Goal: Information Seeking & Learning: Check status

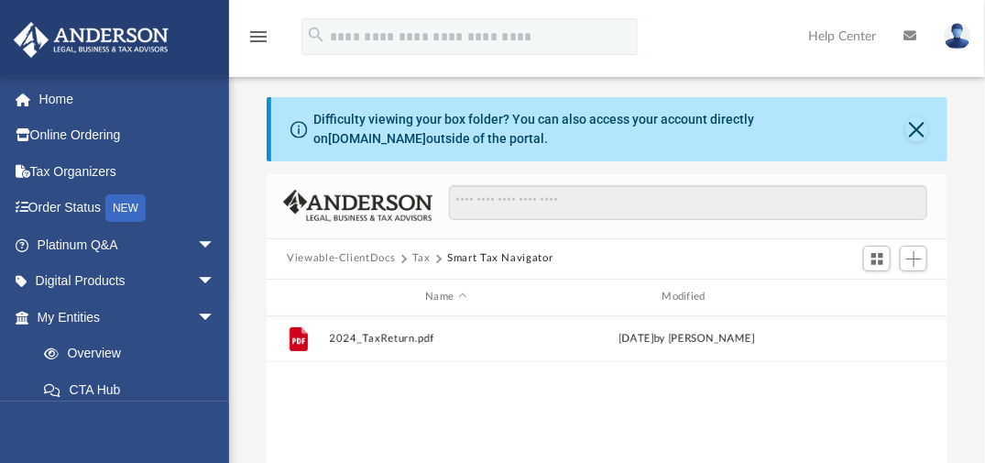
scroll to position [402, 667]
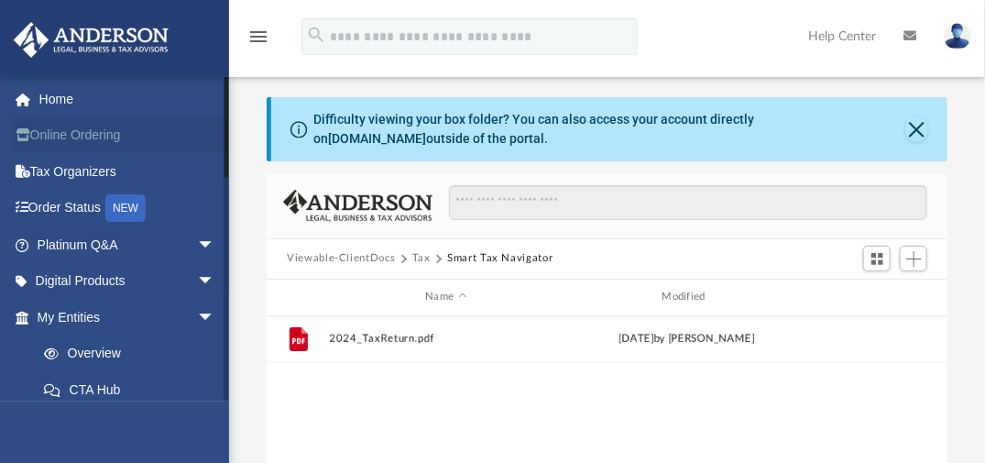
click at [110, 132] on link "Online Ordering" at bounding box center [128, 135] width 230 height 37
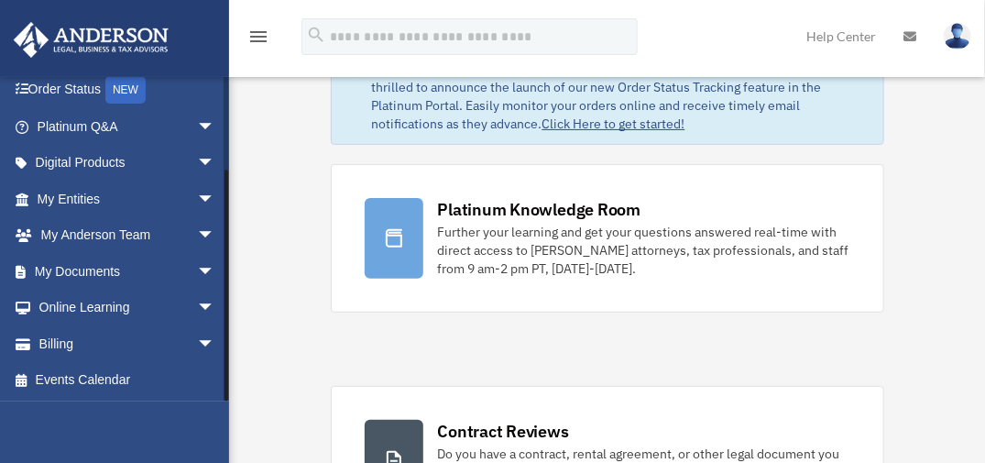
scroll to position [62, 0]
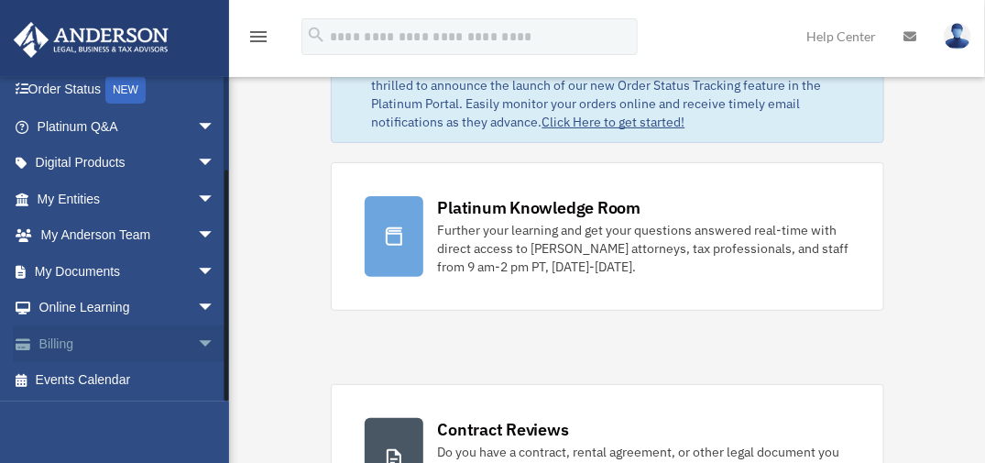
click at [197, 338] on span "arrow_drop_down" at bounding box center [215, 344] width 37 height 38
click at [72, 334] on link "Billing arrow_drop_up" at bounding box center [128, 343] width 230 height 37
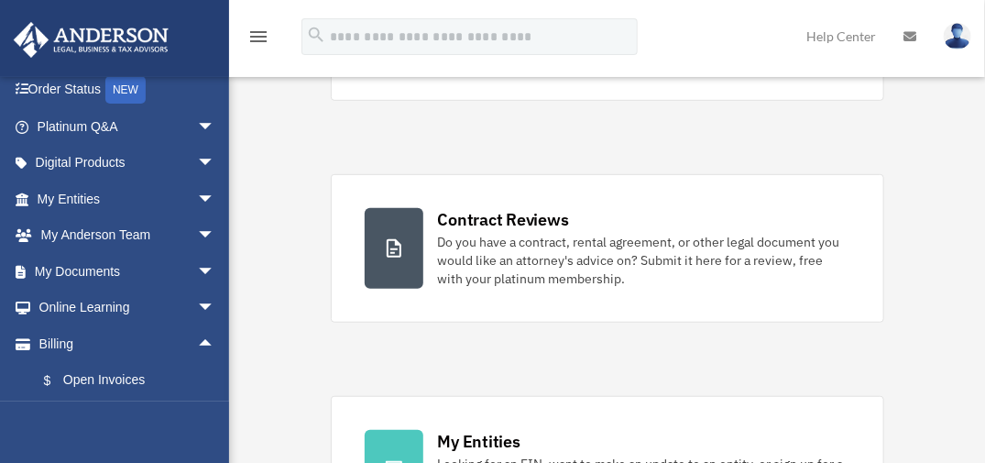
scroll to position [27, 0]
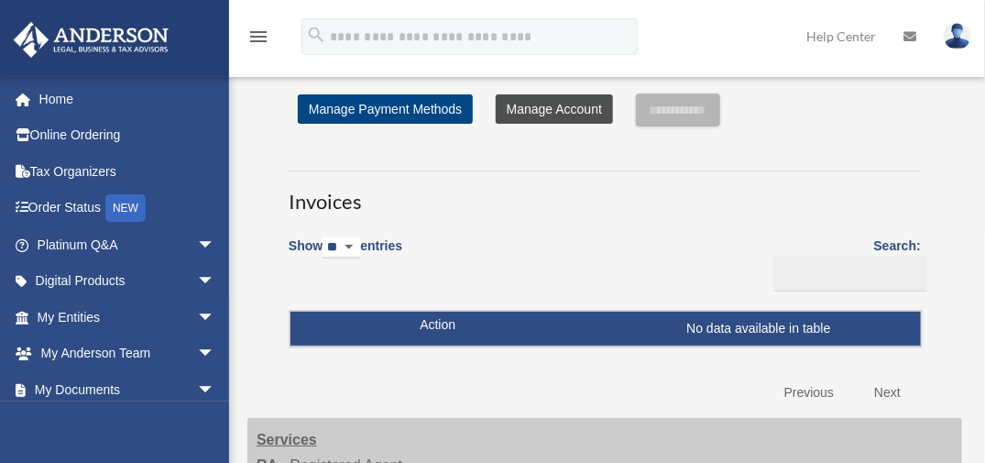
click at [558, 114] on link "Manage Account" at bounding box center [554, 108] width 117 height 29
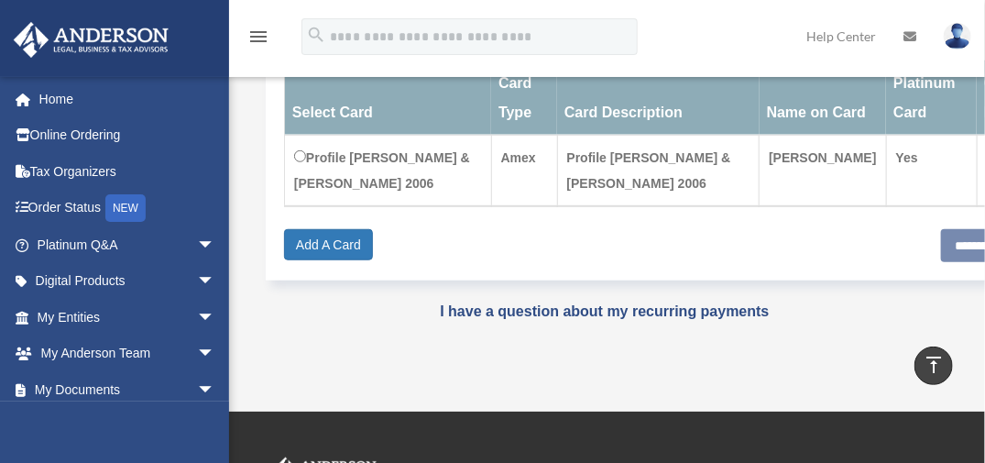
scroll to position [313, 0]
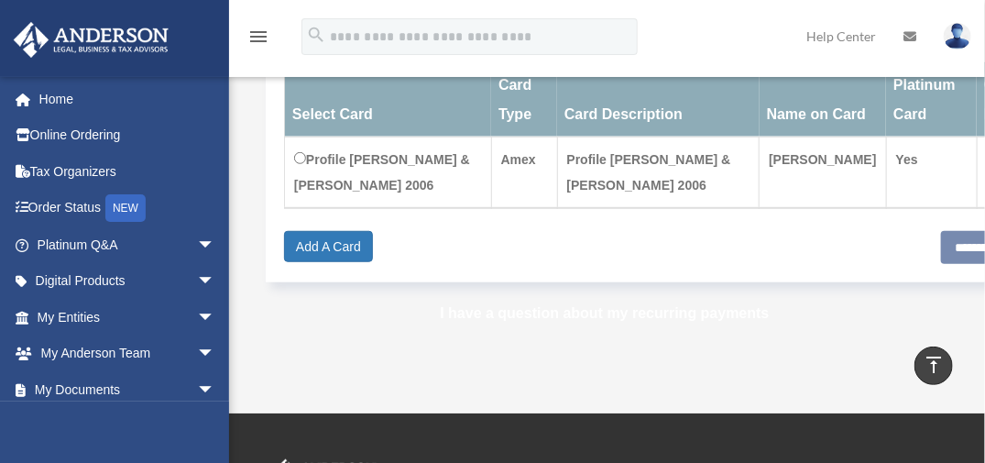
click at [713, 309] on link "I have a question about my recurring payments" at bounding box center [604, 313] width 329 height 16
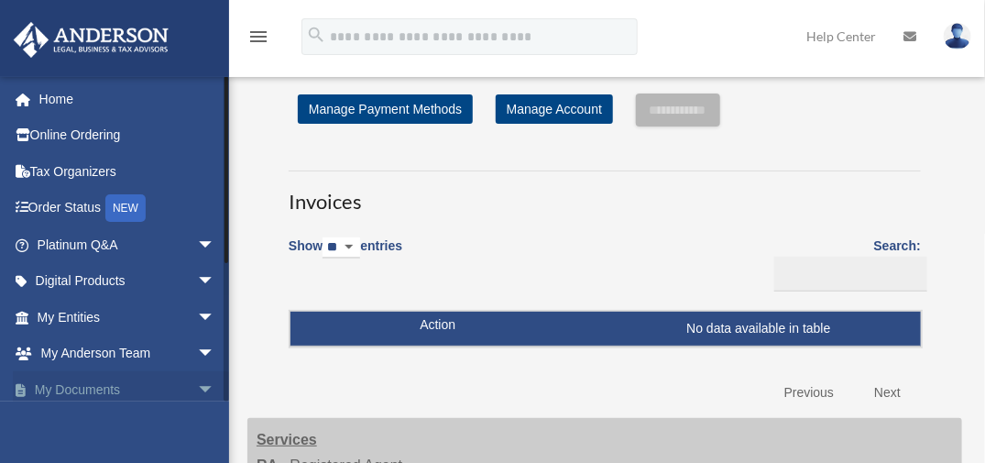
click at [80, 396] on link "My Documents arrow_drop_down" at bounding box center [128, 389] width 230 height 37
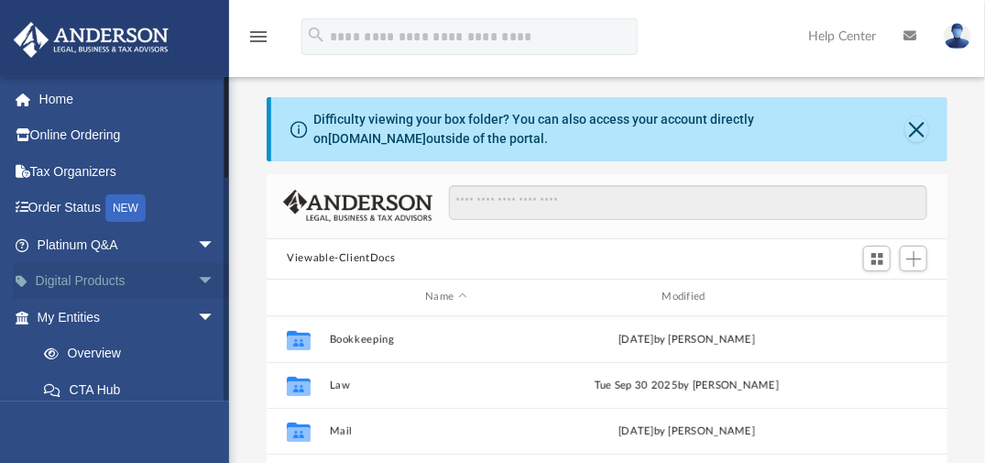
scroll to position [402, 667]
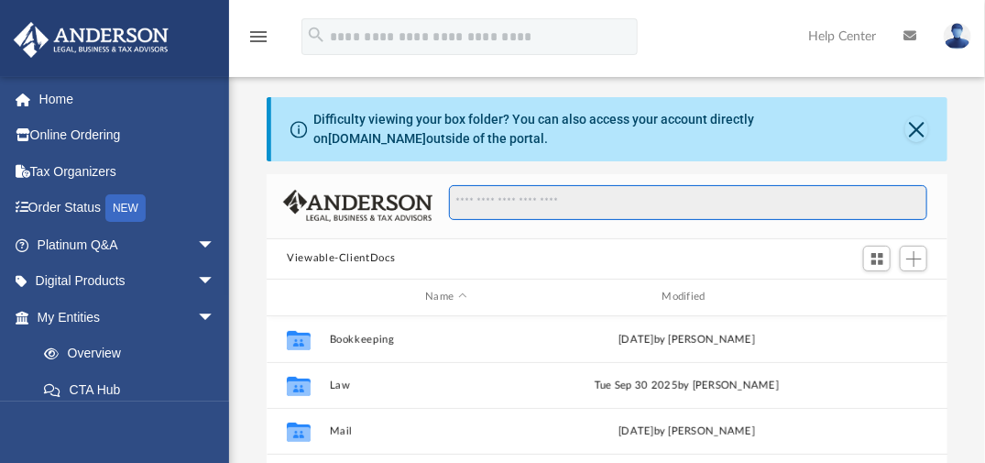
click at [489, 201] on input "Search files and folders" at bounding box center [688, 202] width 478 height 35
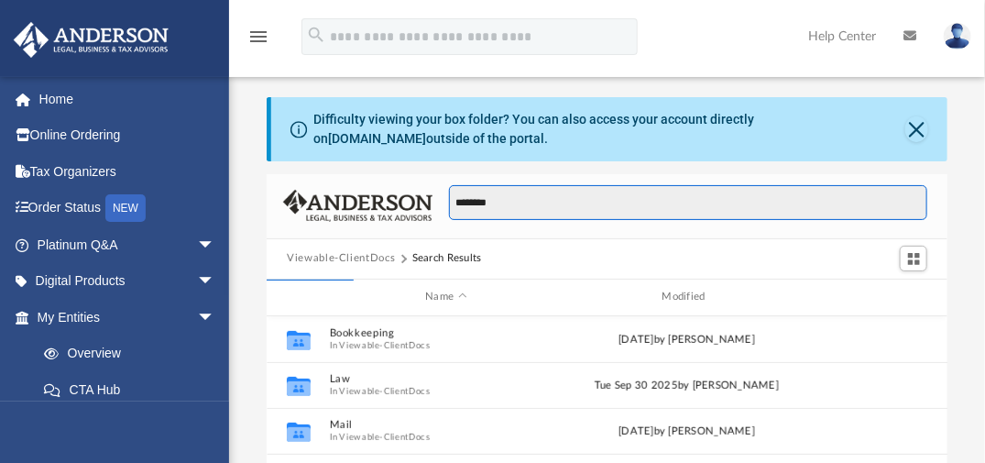
type input "********"
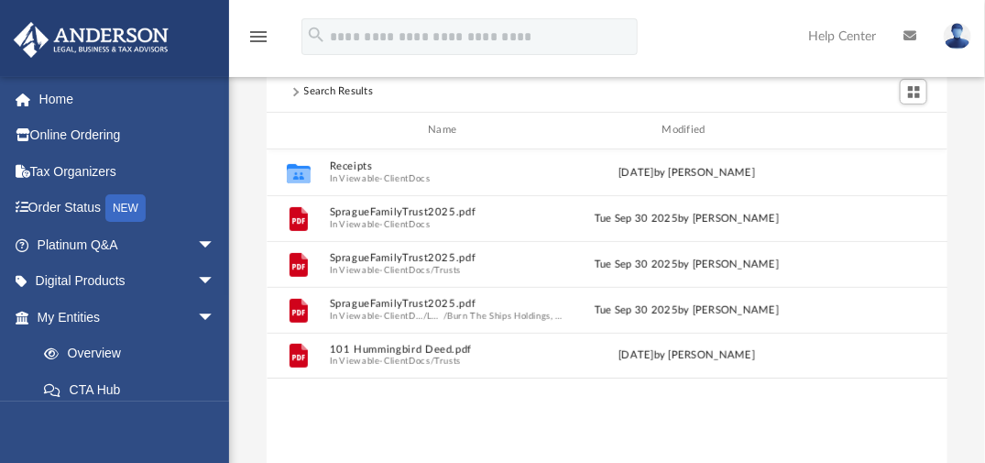
scroll to position [166, 0]
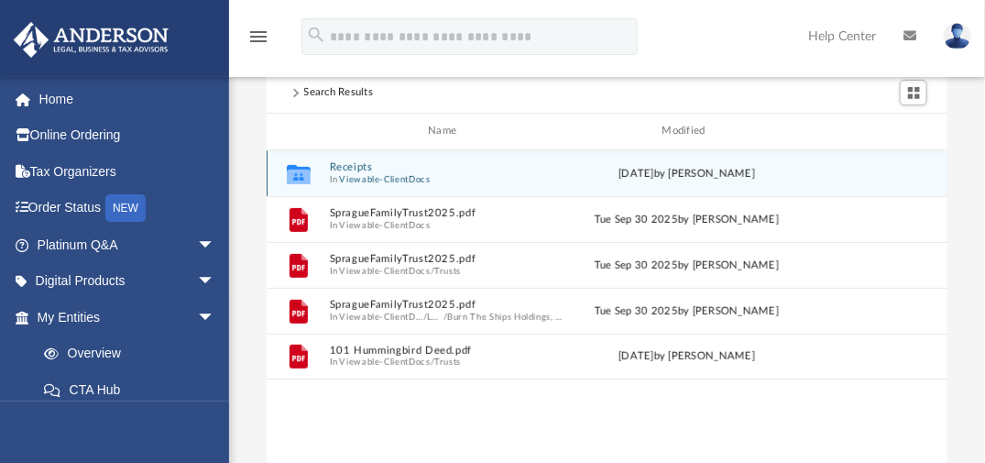
click at [346, 168] on button "Receipts" at bounding box center [446, 167] width 233 height 12
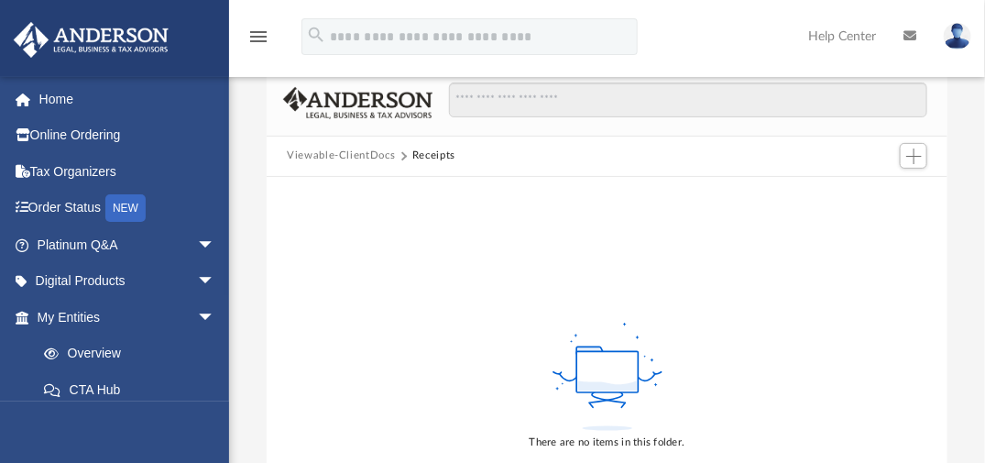
scroll to position [0, 0]
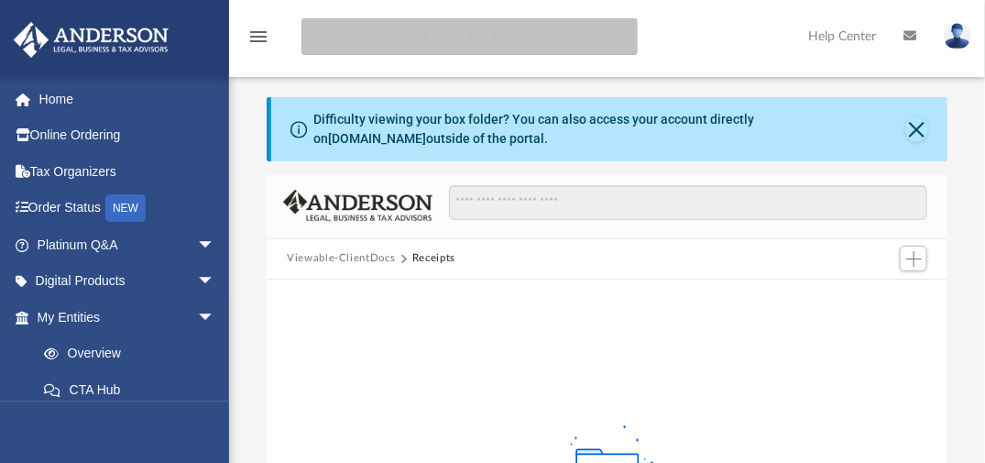
click at [426, 41] on input "search" at bounding box center [470, 36] width 336 height 37
type input "**********"
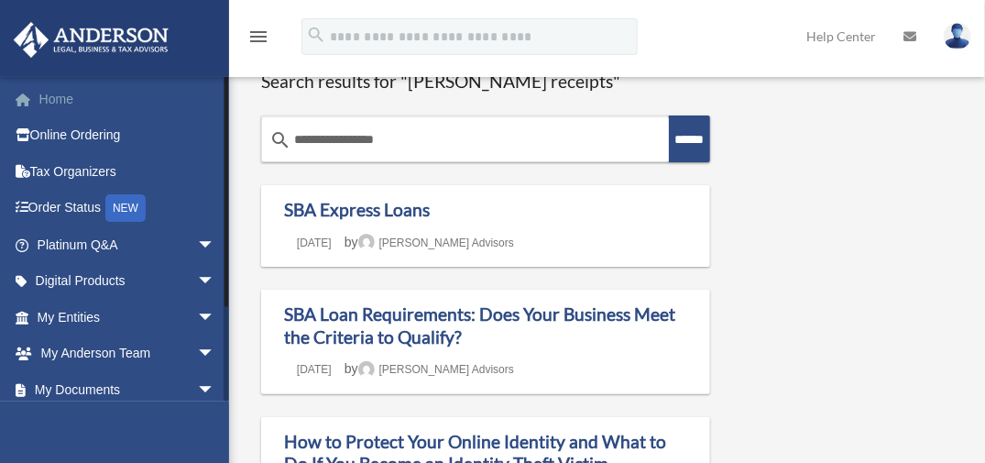
click at [60, 99] on link "Home" at bounding box center [128, 99] width 230 height 37
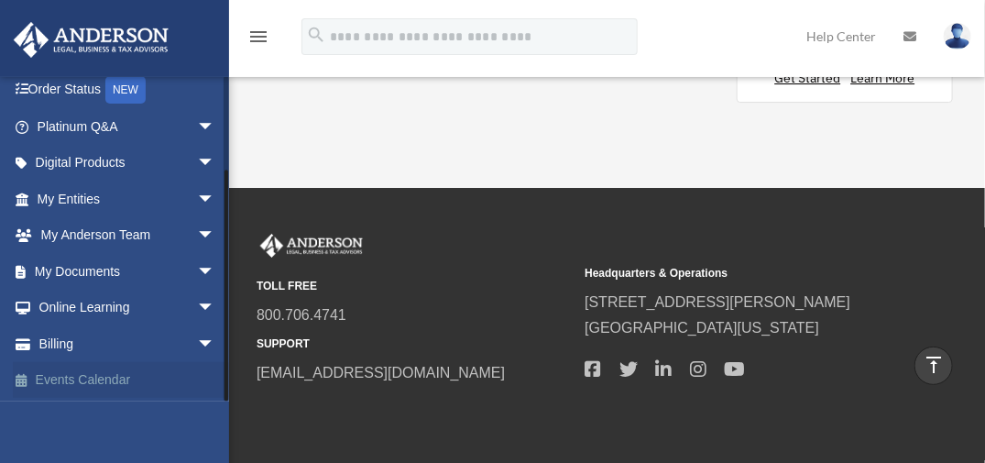
scroll to position [2106, 0]
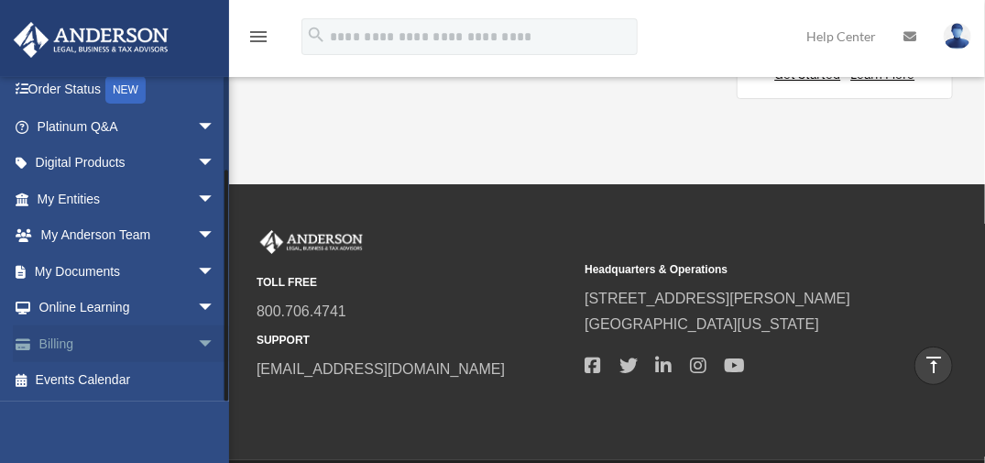
click at [95, 342] on link "Billing arrow_drop_down" at bounding box center [128, 343] width 230 height 37
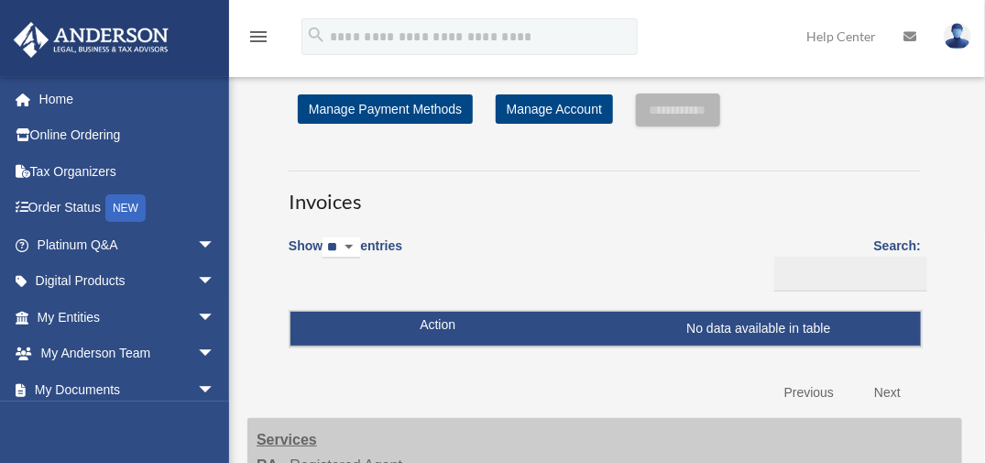
click at [360, 245] on select "** ** ** ***" at bounding box center [342, 247] width 38 height 21
click at [411, 329] on td "No data available in table" at bounding box center [606, 329] width 631 height 35
click at [555, 114] on link "Manage Account" at bounding box center [554, 108] width 117 height 29
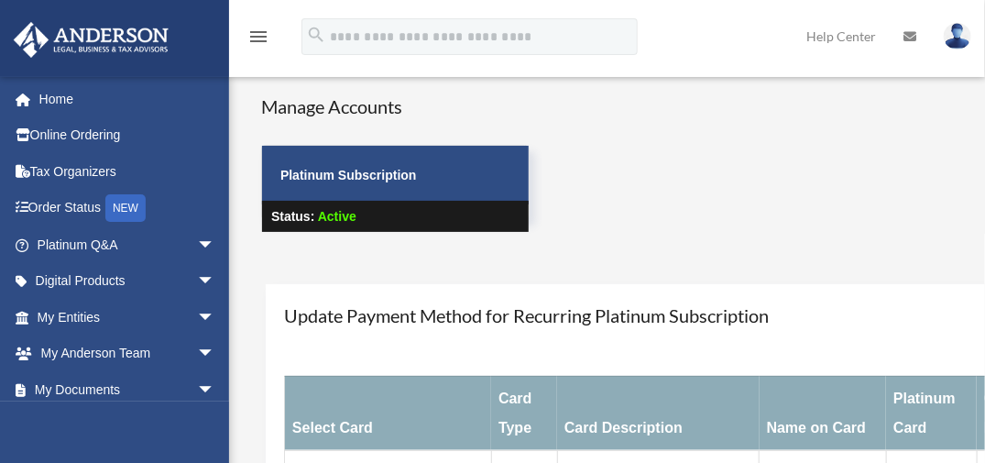
click at [403, 185] on p "Platinum Subscription" at bounding box center [395, 175] width 230 height 23
click at [341, 220] on span "Active" at bounding box center [337, 216] width 38 height 15
click at [966, 28] on img at bounding box center [957, 36] width 27 height 27
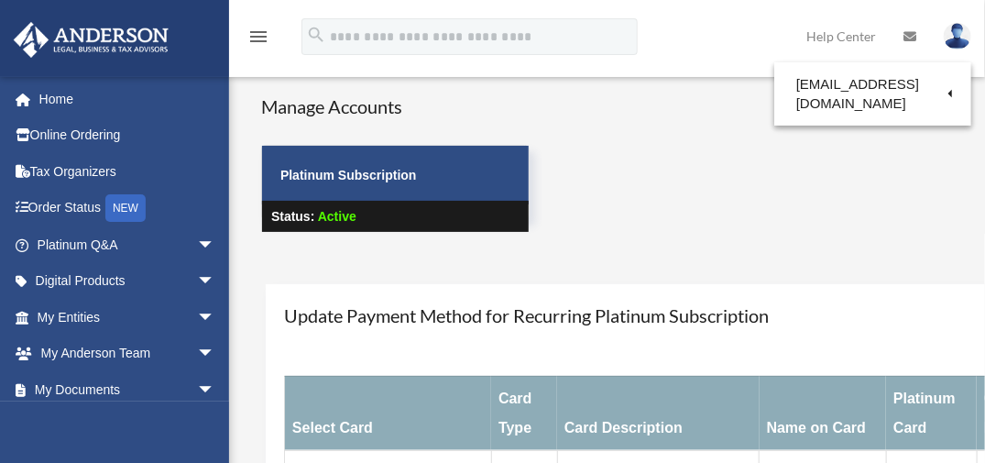
click at [873, 191] on div "Manage Accounts Platinum Subscription Status: Active" at bounding box center [691, 179] width 889 height 172
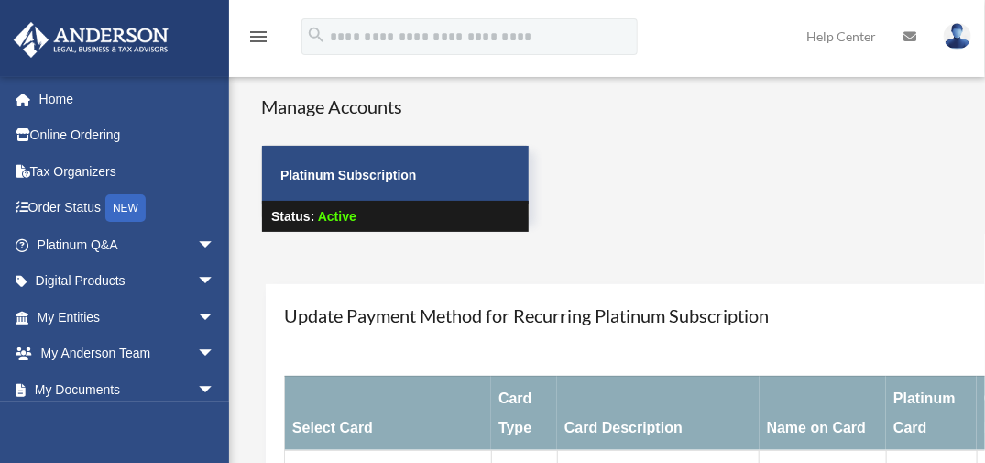
click at [905, 32] on icon at bounding box center [910, 36] width 13 height 13
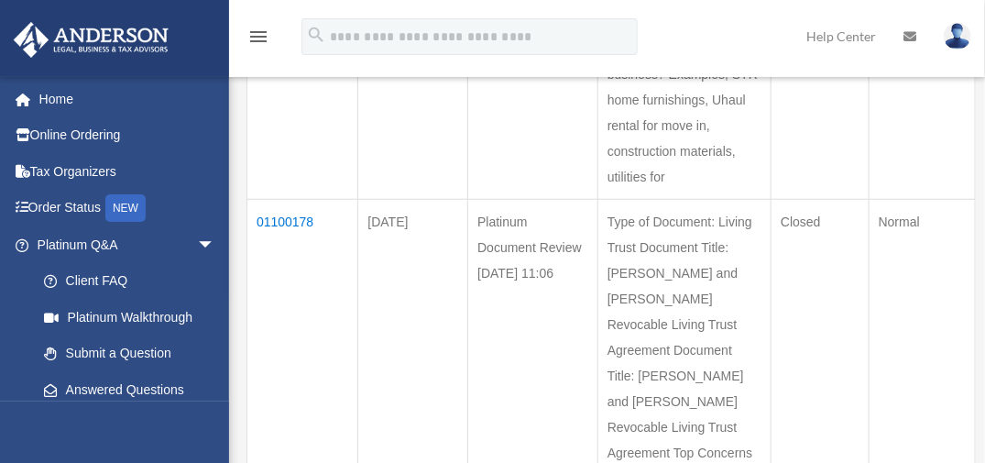
scroll to position [401, 0]
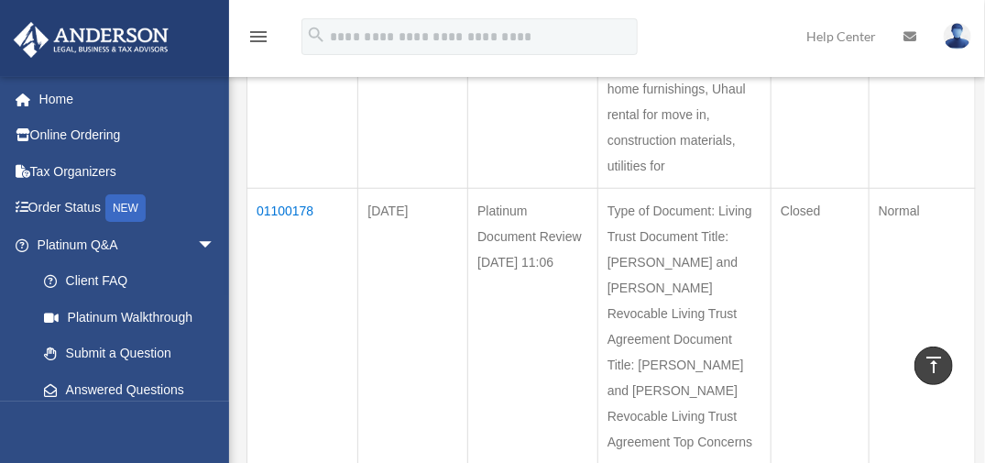
click at [745, 156] on td "How do I record all of the startup costs before the LLC bank account was establ…" at bounding box center [684, 63] width 173 height 250
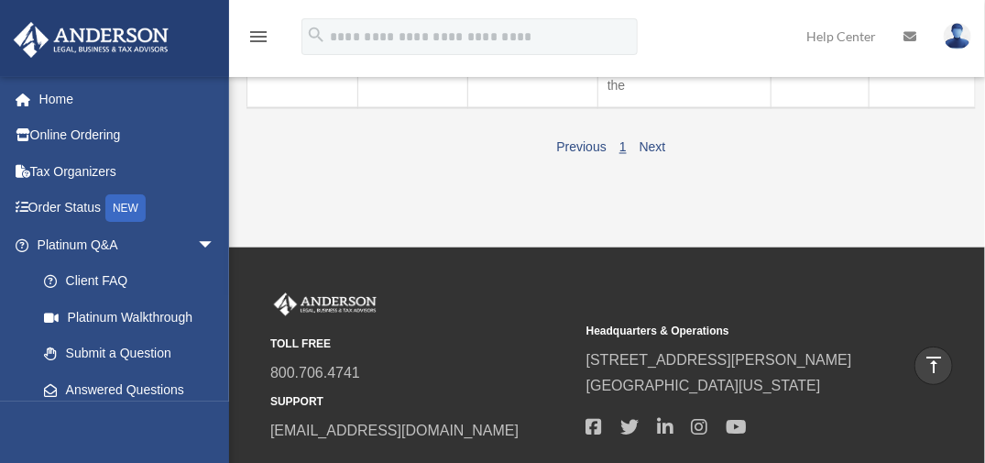
scroll to position [1035, 0]
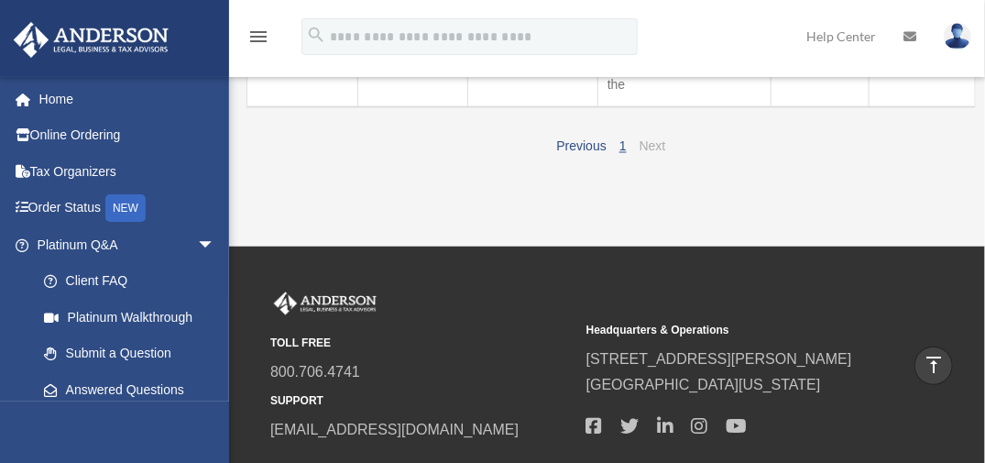
click at [658, 154] on link "Next" at bounding box center [653, 146] width 27 height 15
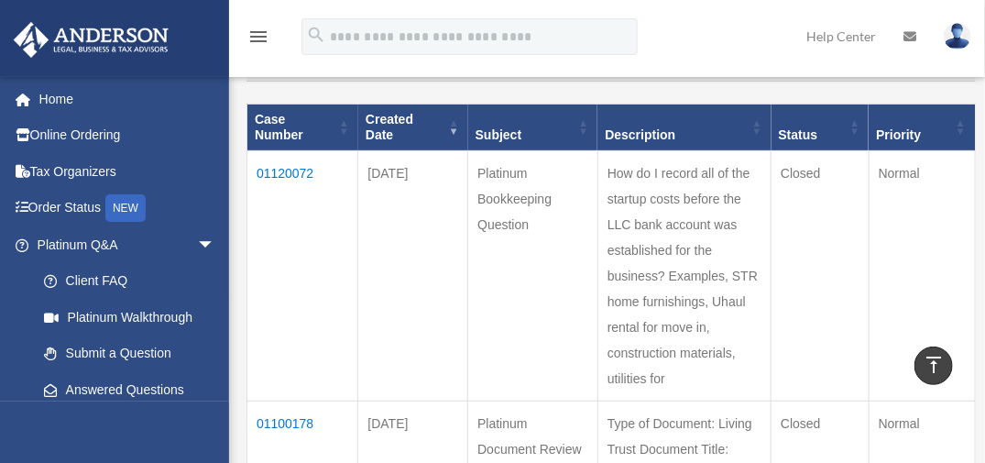
scroll to position [0, 0]
